Goal: Information Seeking & Learning: Learn about a topic

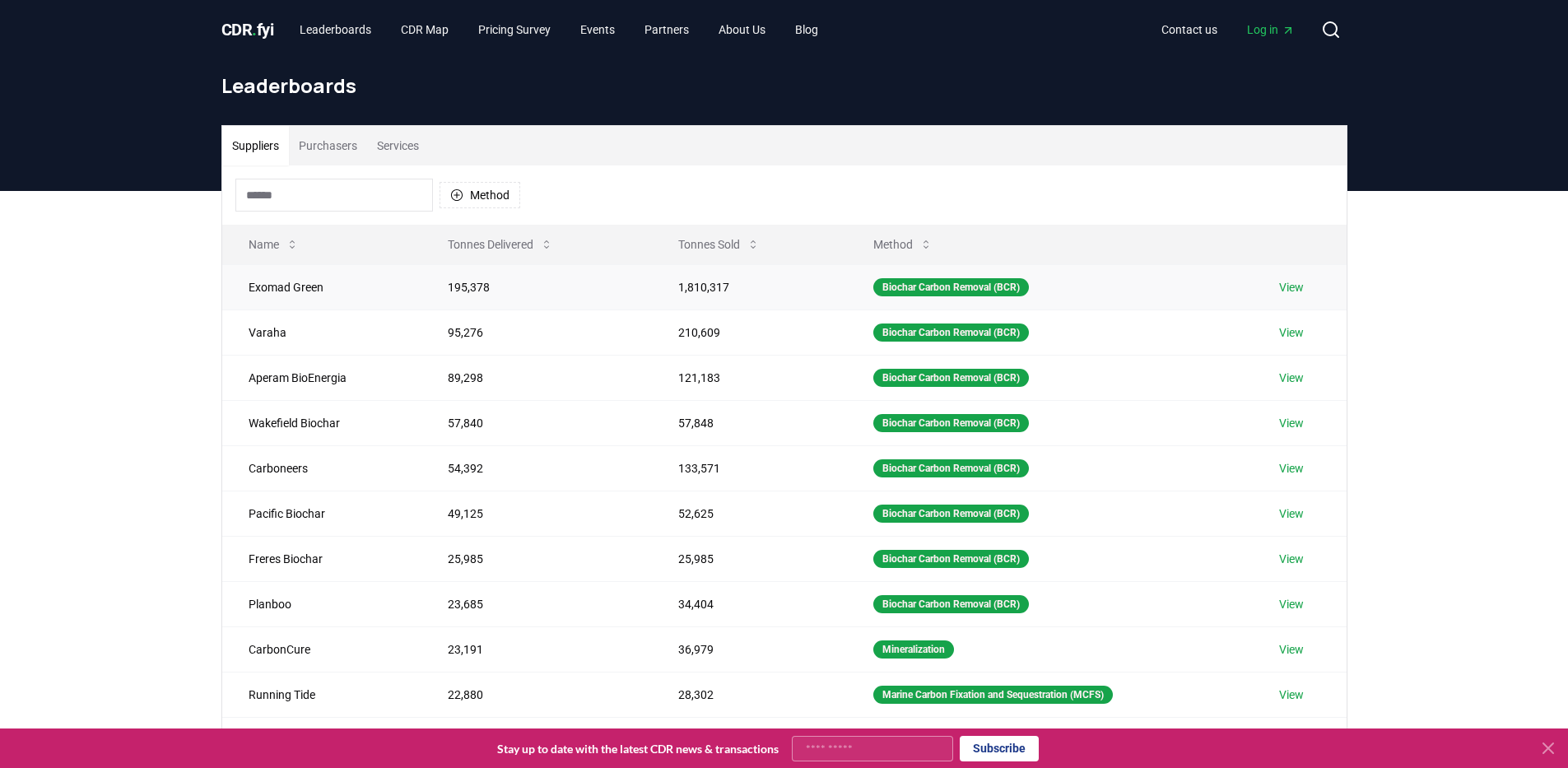
click at [455, 290] on td "195,378" at bounding box center [536, 287] width 230 height 45
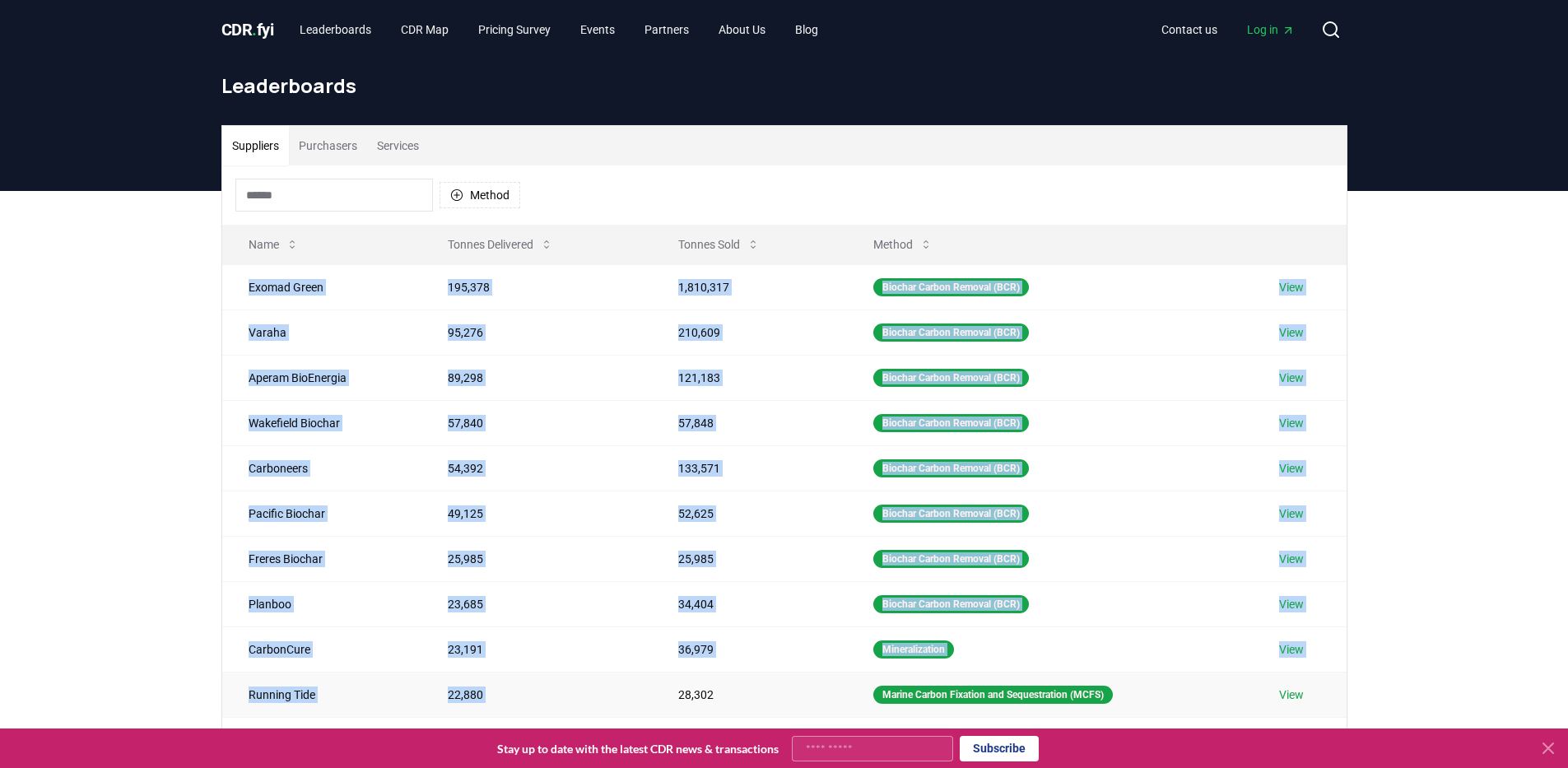
drag, startPoint x: 300, startPoint y: 306, endPoint x: 751, endPoint y: 680, distance: 585.9
click at [751, 680] on tbody "Exomad Green 195,378 1,810,317 Biochar Carbon Removal (BCR) View Varaha 95,276 …" at bounding box center [784, 491] width 1125 height 452
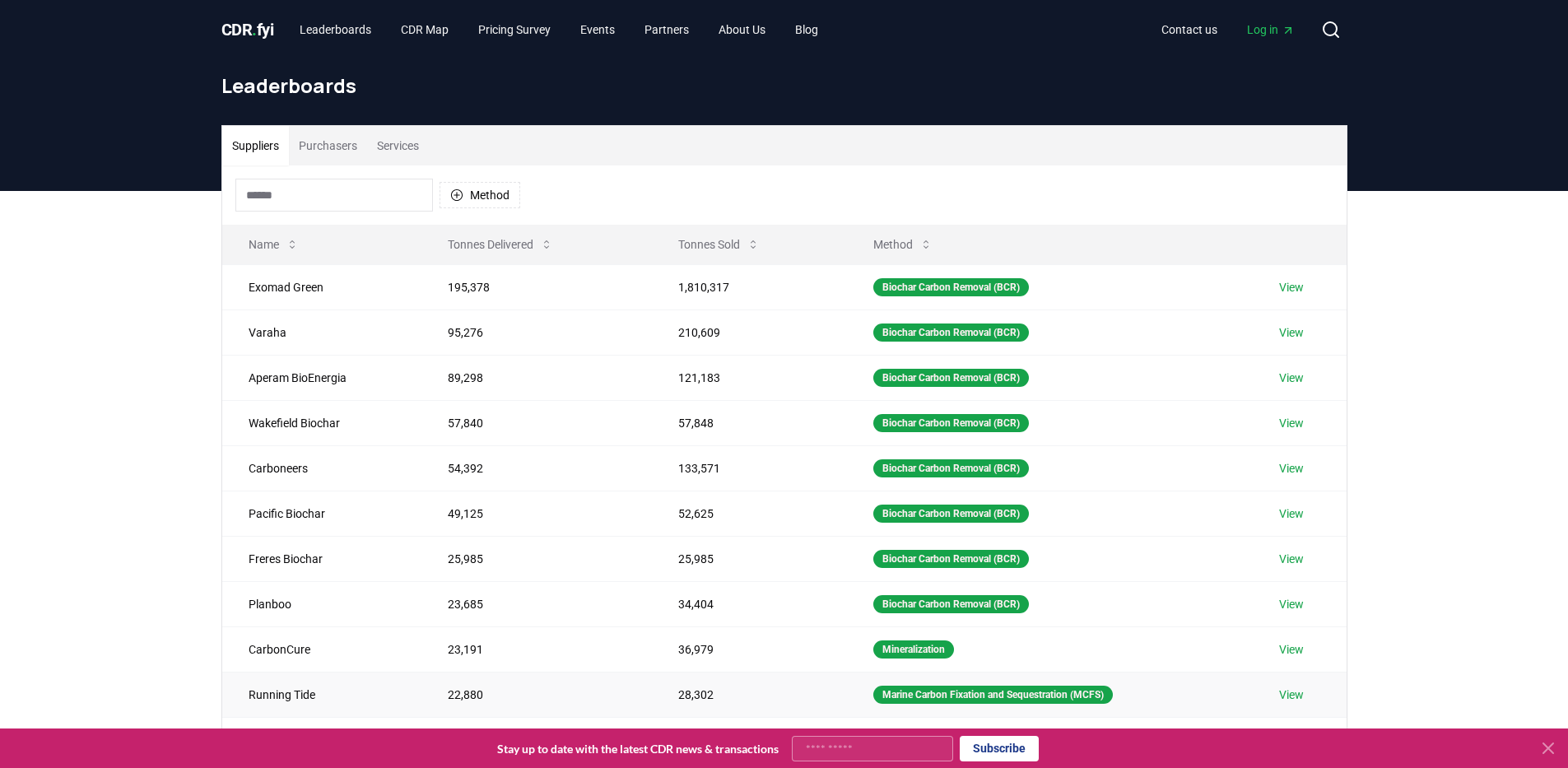
click at [751, 680] on td "28,302" at bounding box center [749, 693] width 195 height 45
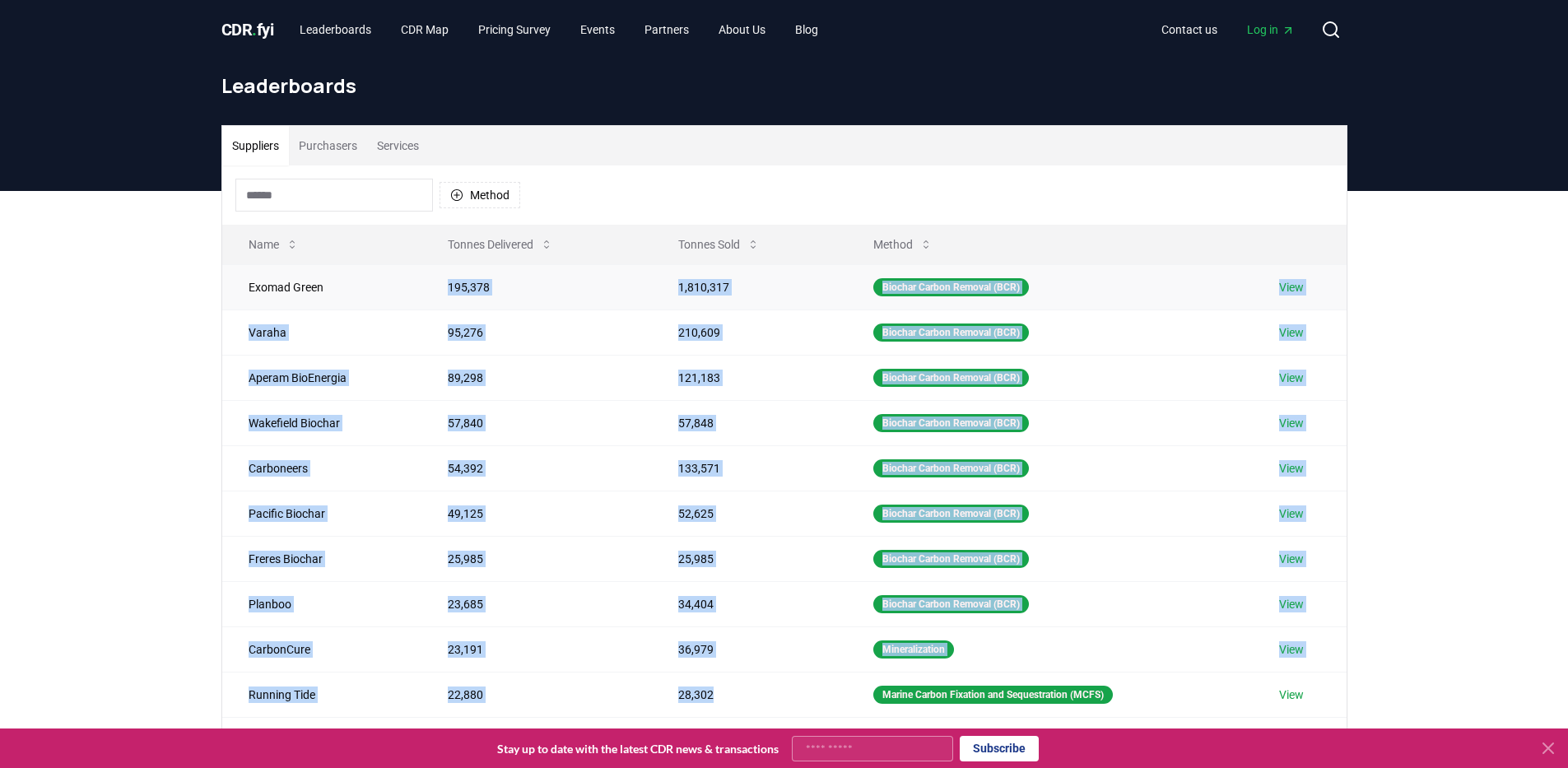
drag, startPoint x: 751, startPoint y: 680, endPoint x: 309, endPoint y: 304, distance: 580.3
click at [311, 304] on tbody "Exomad Green 195,378 1,810,317 Biochar Carbon Removal (BCR) View Varaha 95,276 …" at bounding box center [784, 491] width 1125 height 452
click at [293, 304] on td "Exomad Green" at bounding box center [322, 287] width 200 height 45
drag, startPoint x: 278, startPoint y: 304, endPoint x: 755, endPoint y: 722, distance: 634.2
click at [754, 722] on div "Method Name Tonnes Delivered Tonnes Sold Method Exomad Green 195,378 1,810,317 …" at bounding box center [784, 474] width 1125 height 618
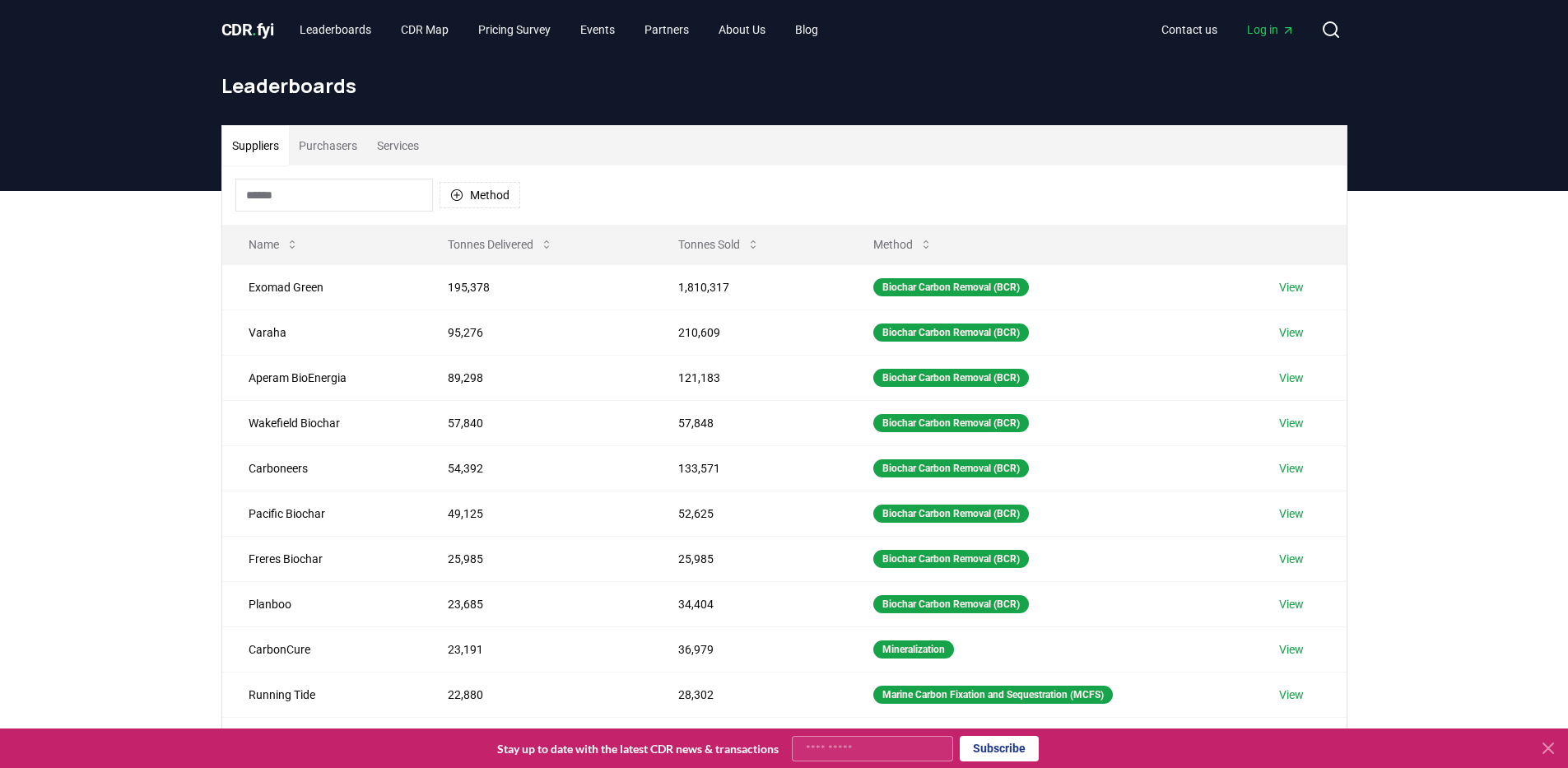
click at [755, 720] on div "1 2 3 ... 21" at bounding box center [784, 750] width 237 height 65
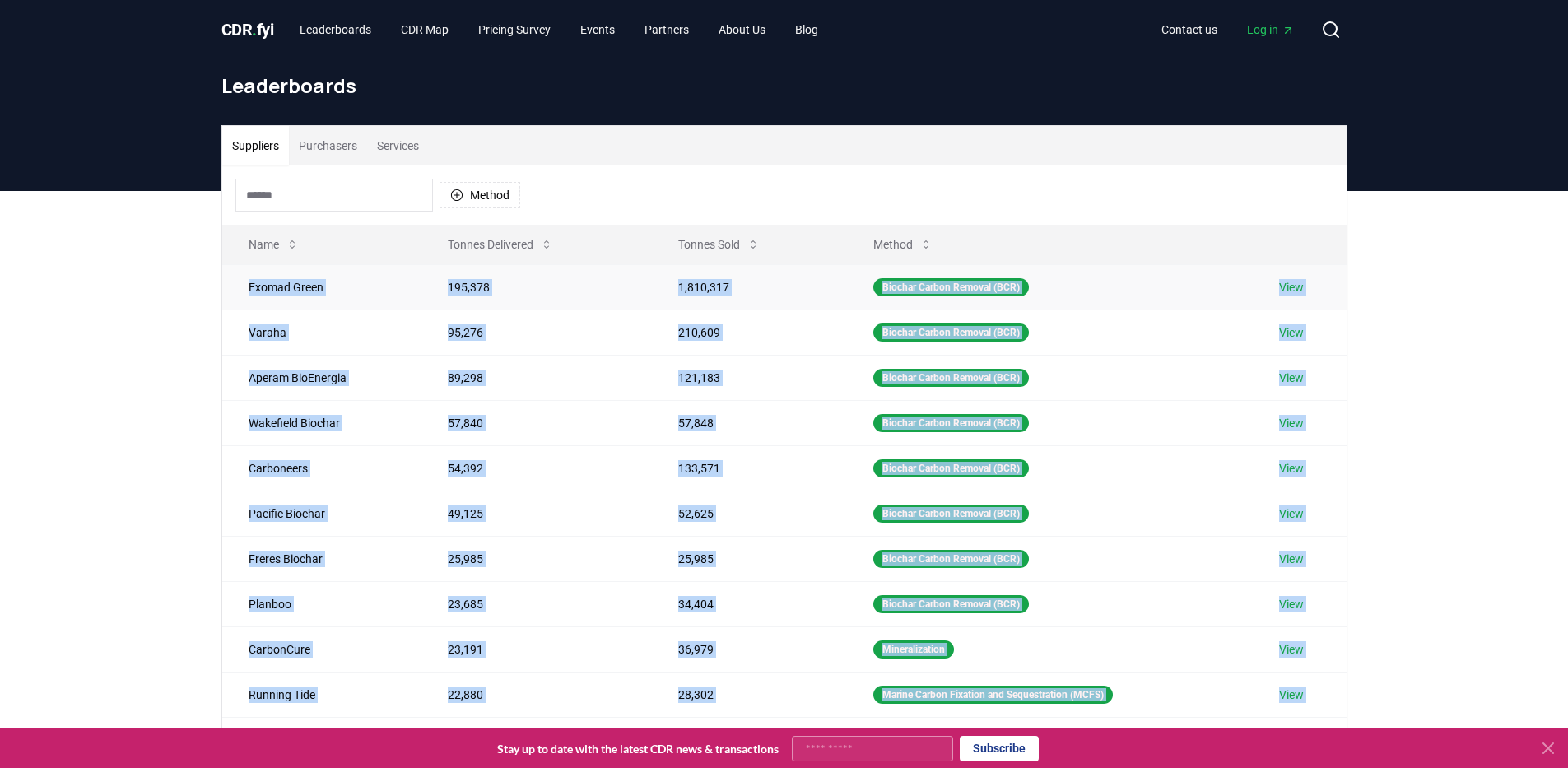
drag, startPoint x: 755, startPoint y: 720, endPoint x: 248, endPoint y: 283, distance: 669.3
click at [248, 283] on div "Method Name Tonnes Delivered Tonnes Sold Method Exomad Green 195,378 1,810,317 …" at bounding box center [784, 474] width 1125 height 618
click at [248, 283] on td "Exomad Green" at bounding box center [322, 287] width 200 height 45
drag, startPoint x: 248, startPoint y: 283, endPoint x: 1400, endPoint y: 701, distance: 1225.5
click at [1400, 701] on div "Suppliers Purchasers Services Method Name Tonnes Delivered Tonnes Sold Method E…" at bounding box center [784, 520] width 1568 height 659
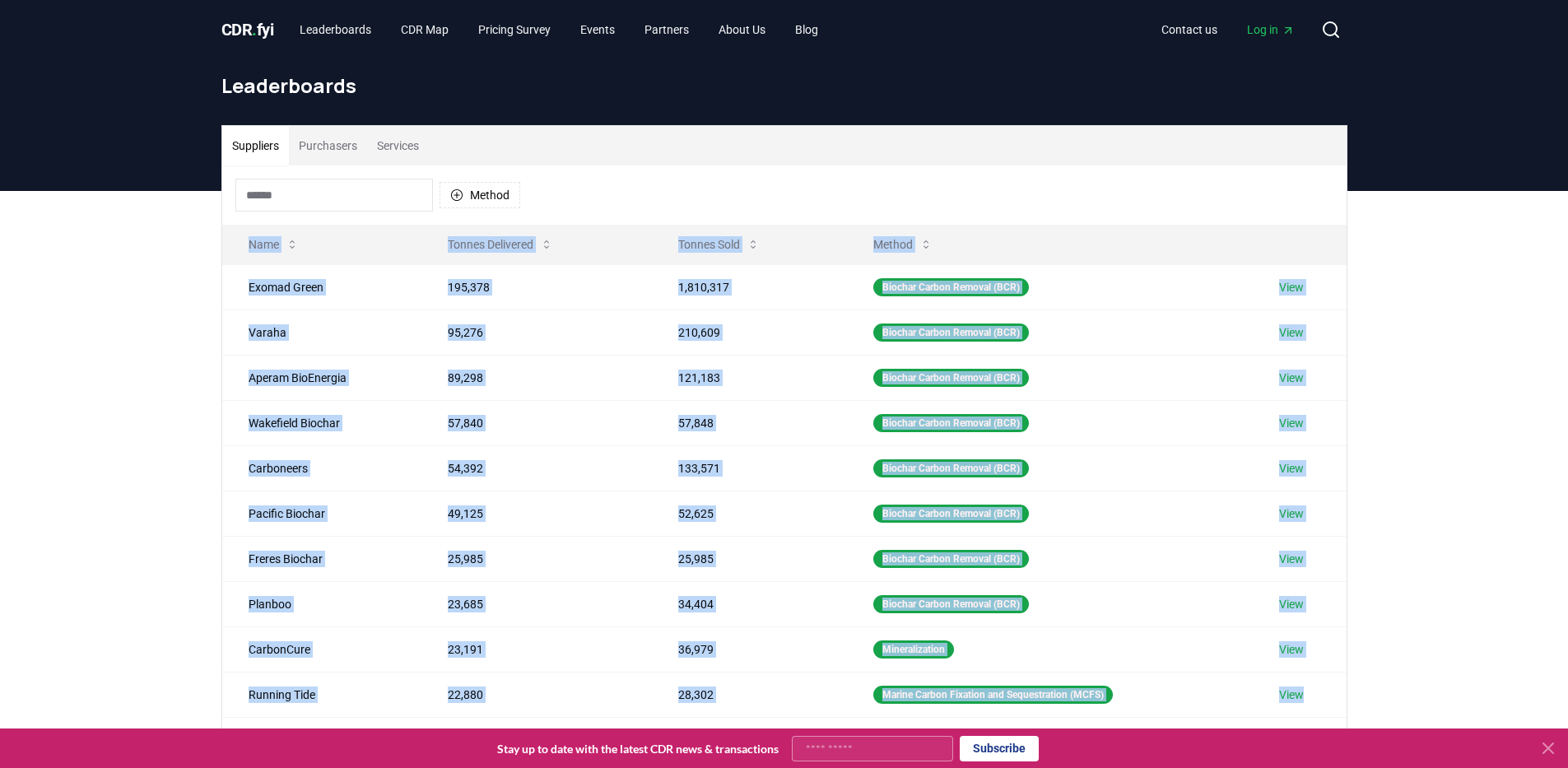
click at [1400, 693] on div "Suppliers Purchasers Services Method Name Tonnes Delivered Tonnes Sold Method E…" at bounding box center [784, 520] width 1568 height 659
